Goal: Find specific page/section: Find specific page/section

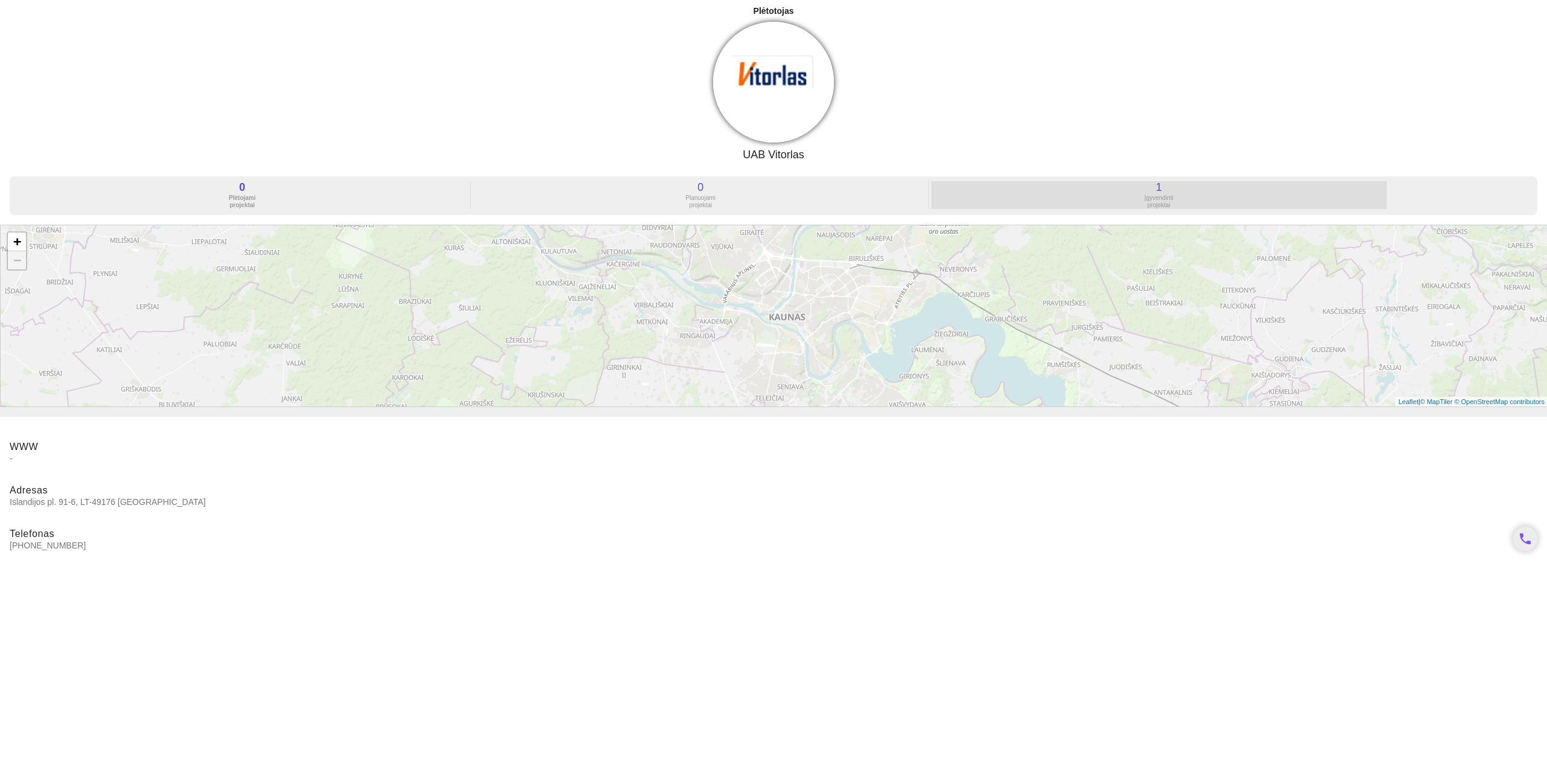
click at [1156, 198] on div "Įgyvendinti projektai" at bounding box center [1159, 201] width 456 height 14
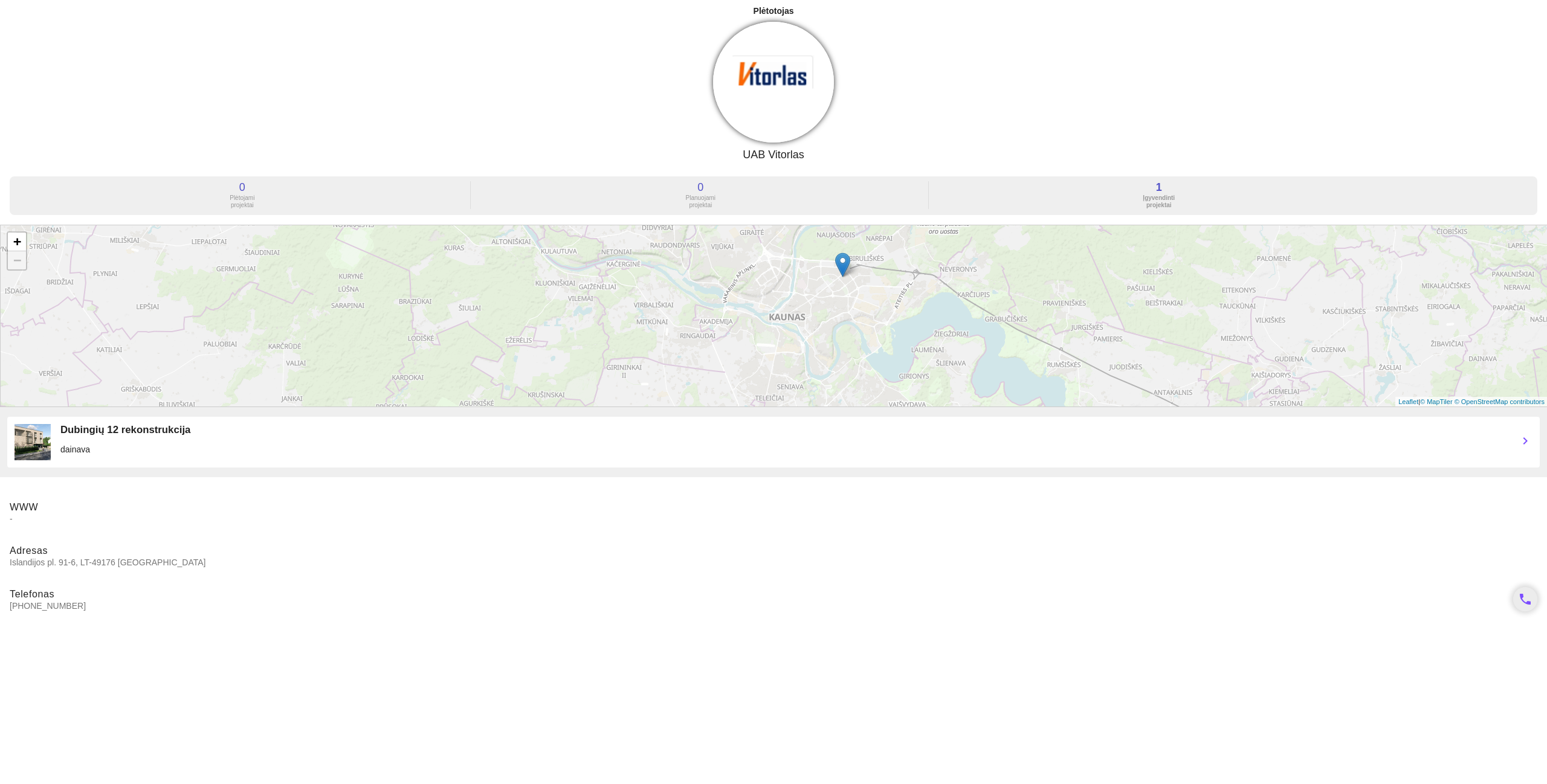
click at [849, 266] on img at bounding box center [842, 265] width 15 height 25
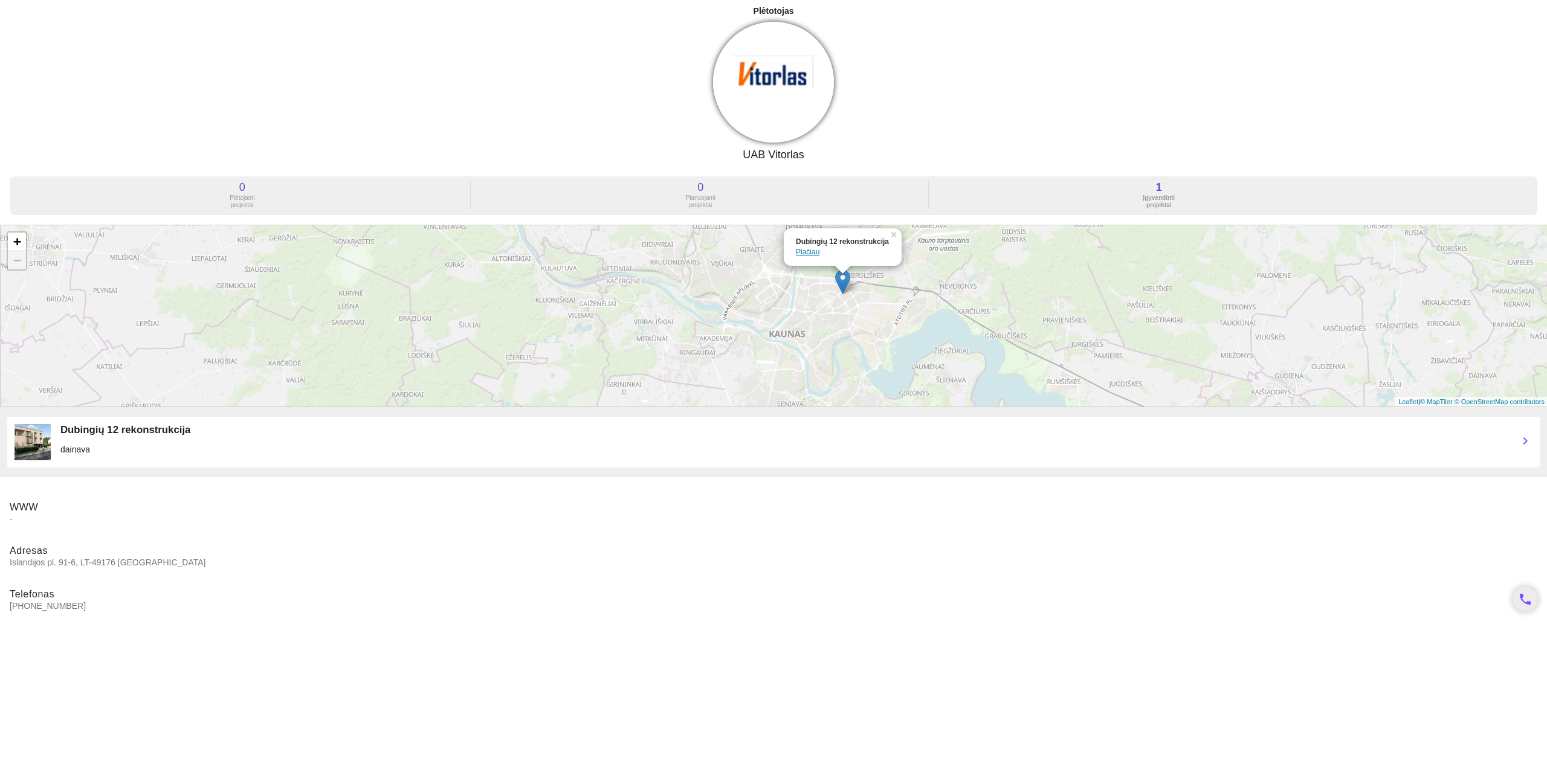
click at [844, 277] on img at bounding box center [842, 282] width 15 height 25
click at [840, 277] on img at bounding box center [842, 282] width 15 height 25
click at [804, 255] on link "Plačiau" at bounding box center [808, 252] width 24 height 8
